Goal: Information Seeking & Learning: Learn about a topic

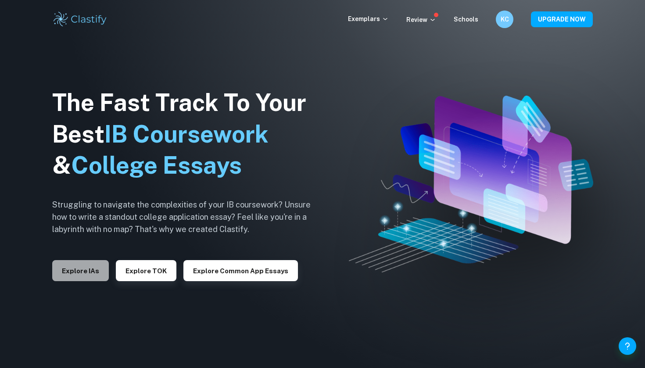
click at [83, 264] on button "Explore IAs" at bounding box center [80, 270] width 57 height 21
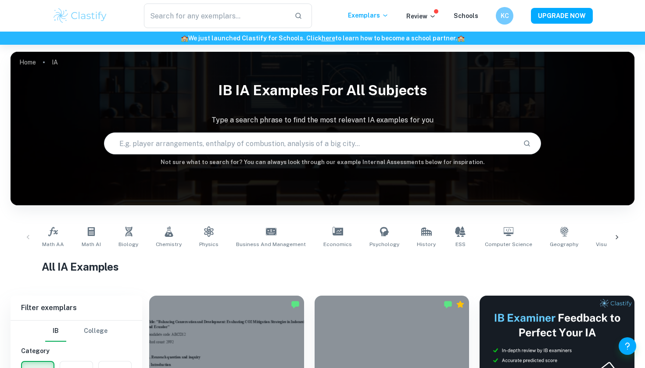
click at [239, 140] on input "text" at bounding box center [309, 143] width 411 height 25
type input "high level essay portuguese"
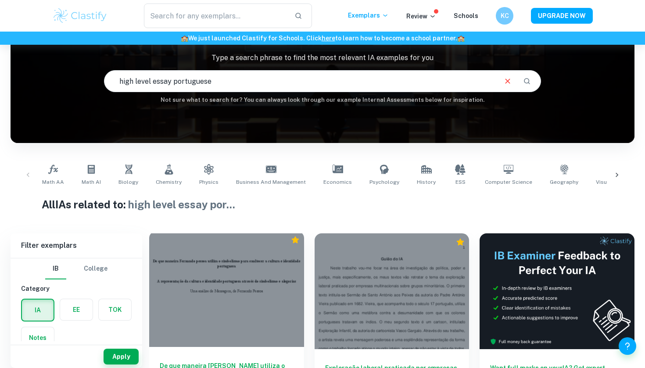
scroll to position [61, 0]
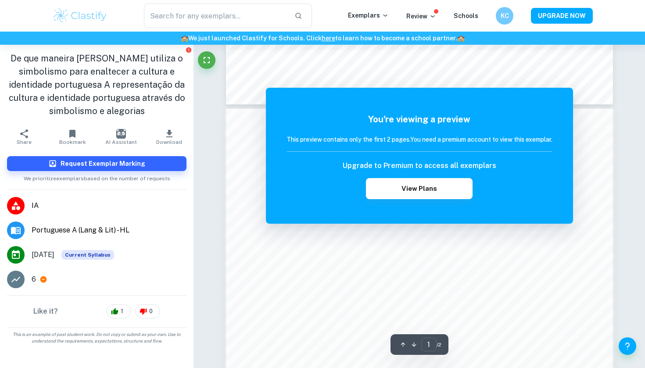
scroll to position [155, 0]
click at [438, 180] on button "View Plans" at bounding box center [419, 188] width 106 height 21
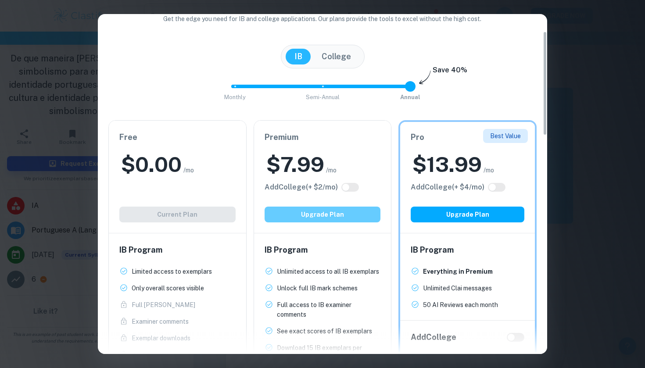
scroll to position [67, 0]
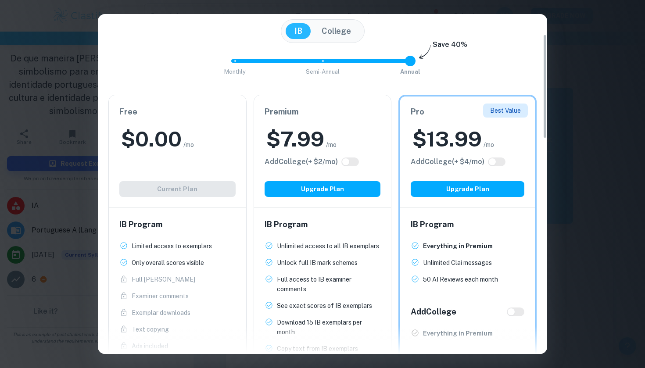
click at [607, 140] on div "Easily Ace Your IB Coursework & Crush College Essays. Get Clastify Premium Get …" at bounding box center [322, 184] width 645 height 368
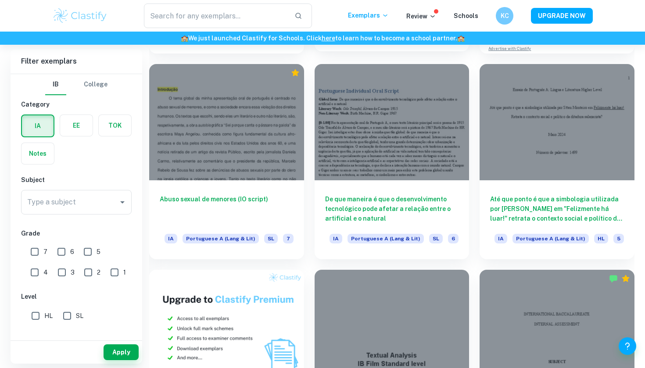
scroll to position [443, 0]
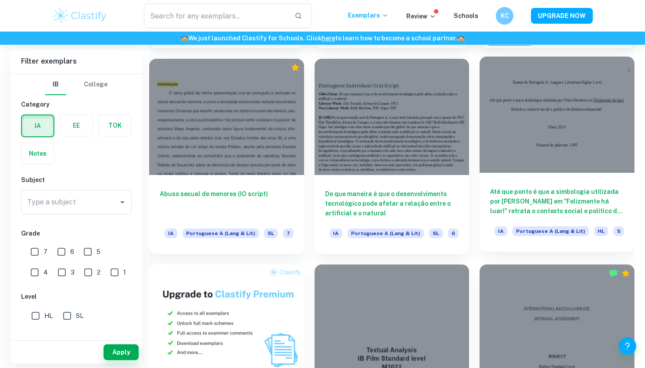
click at [575, 144] on div at bounding box center [557, 115] width 155 height 116
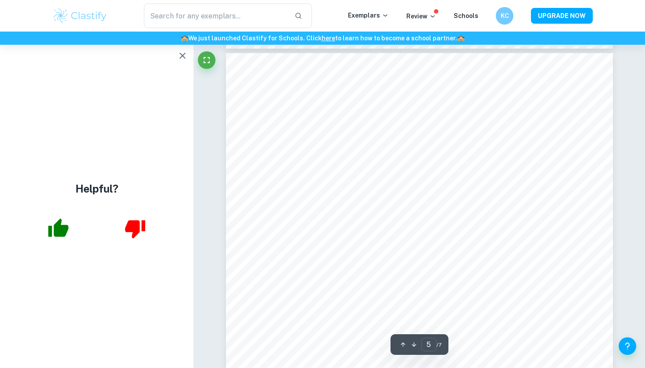
scroll to position [2331, 0]
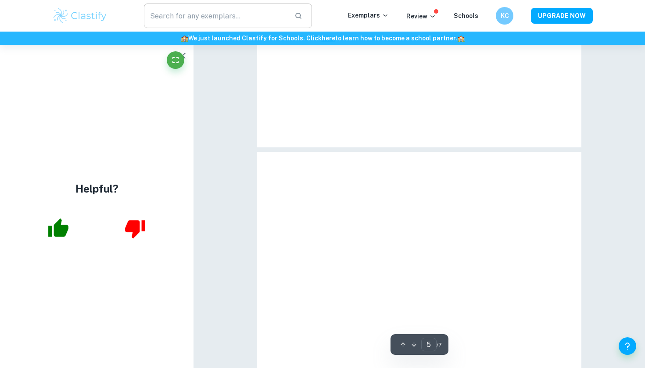
type input "1"
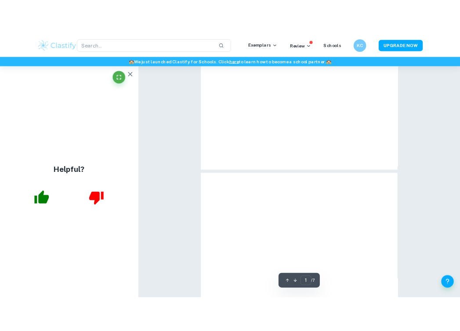
scroll to position [286, 0]
